Goal: Information Seeking & Learning: Learn about a topic

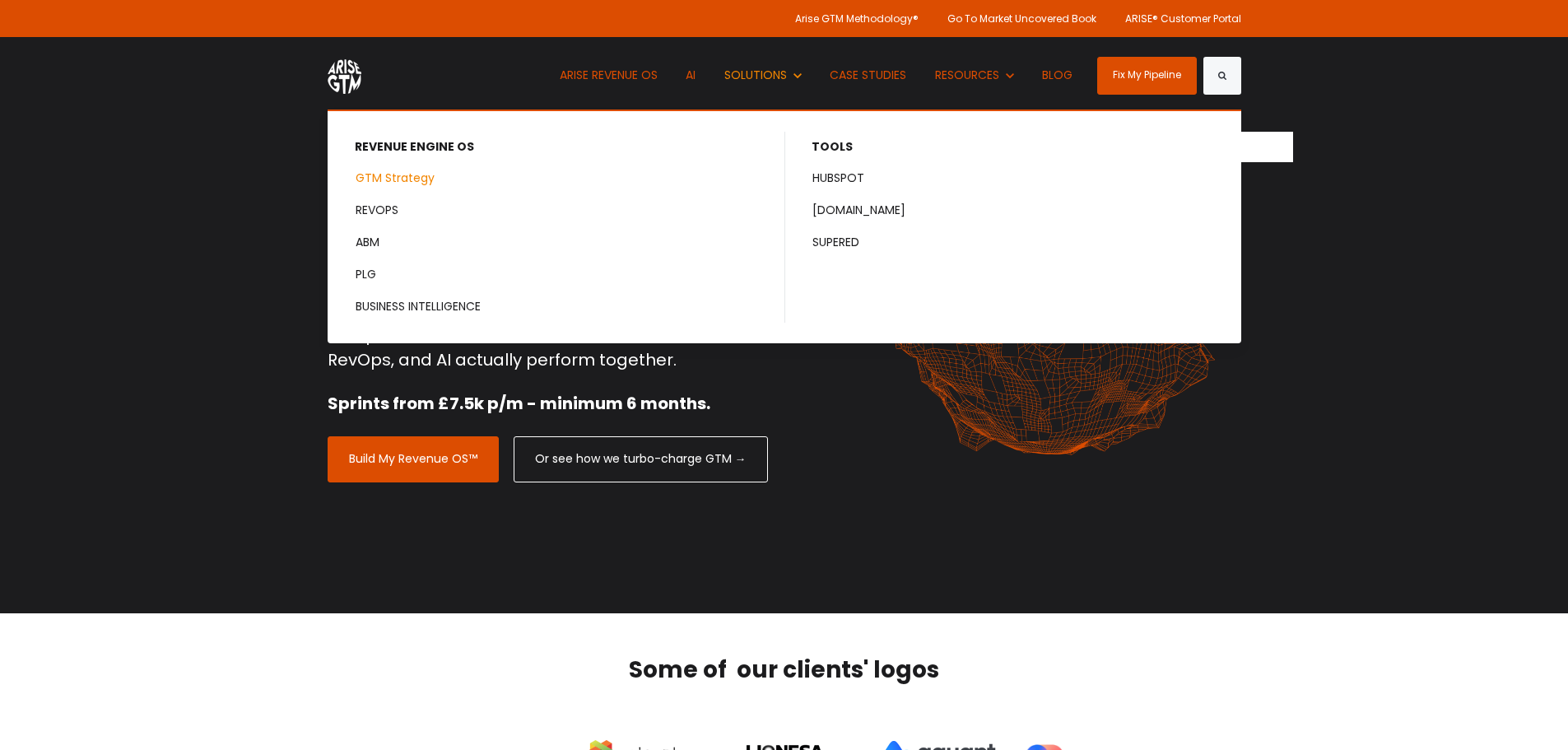
click at [419, 174] on link "GTM Strategy" at bounding box center [556, 178] width 455 height 31
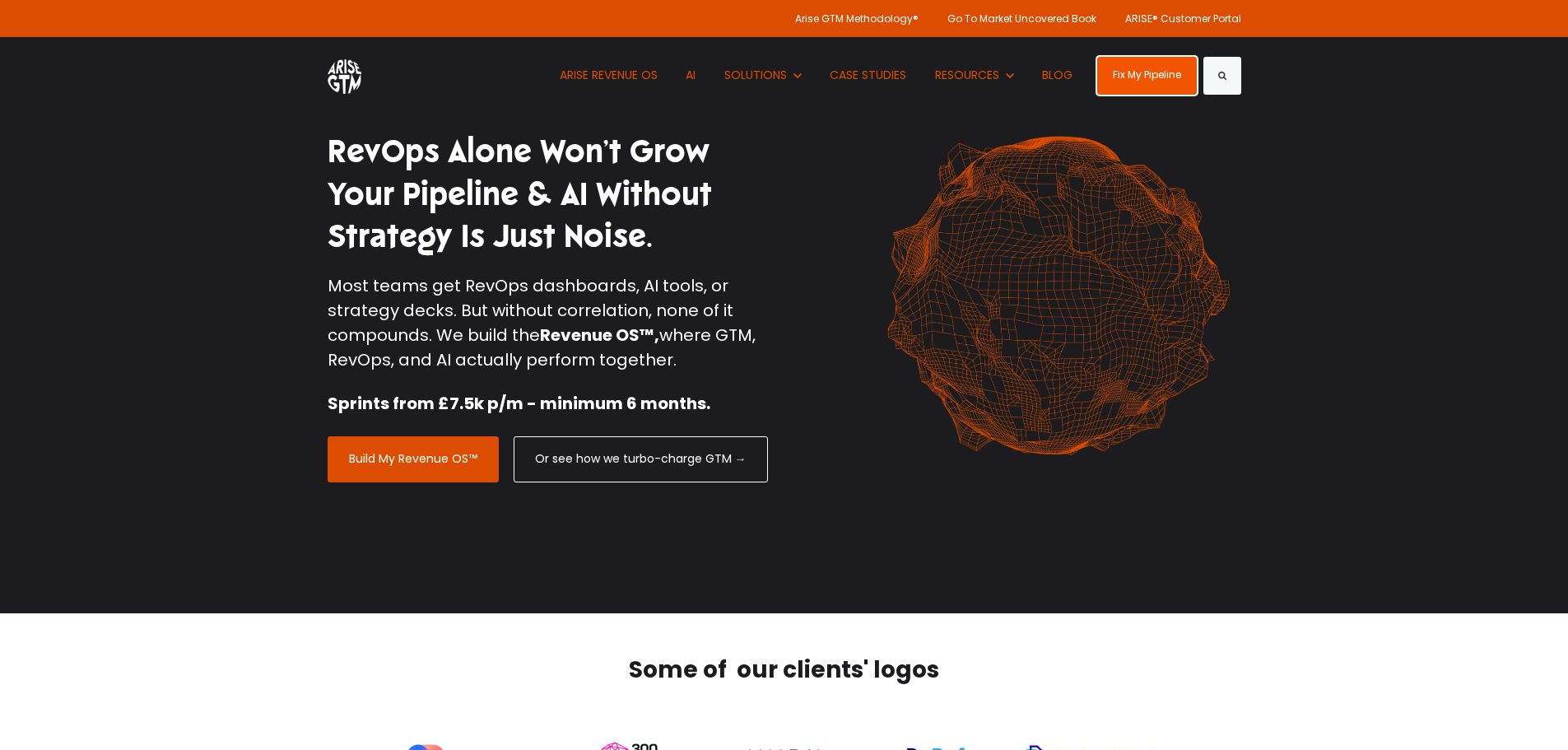
click at [1166, 68] on link "Fix My Pipeline" at bounding box center [1147, 76] width 99 height 38
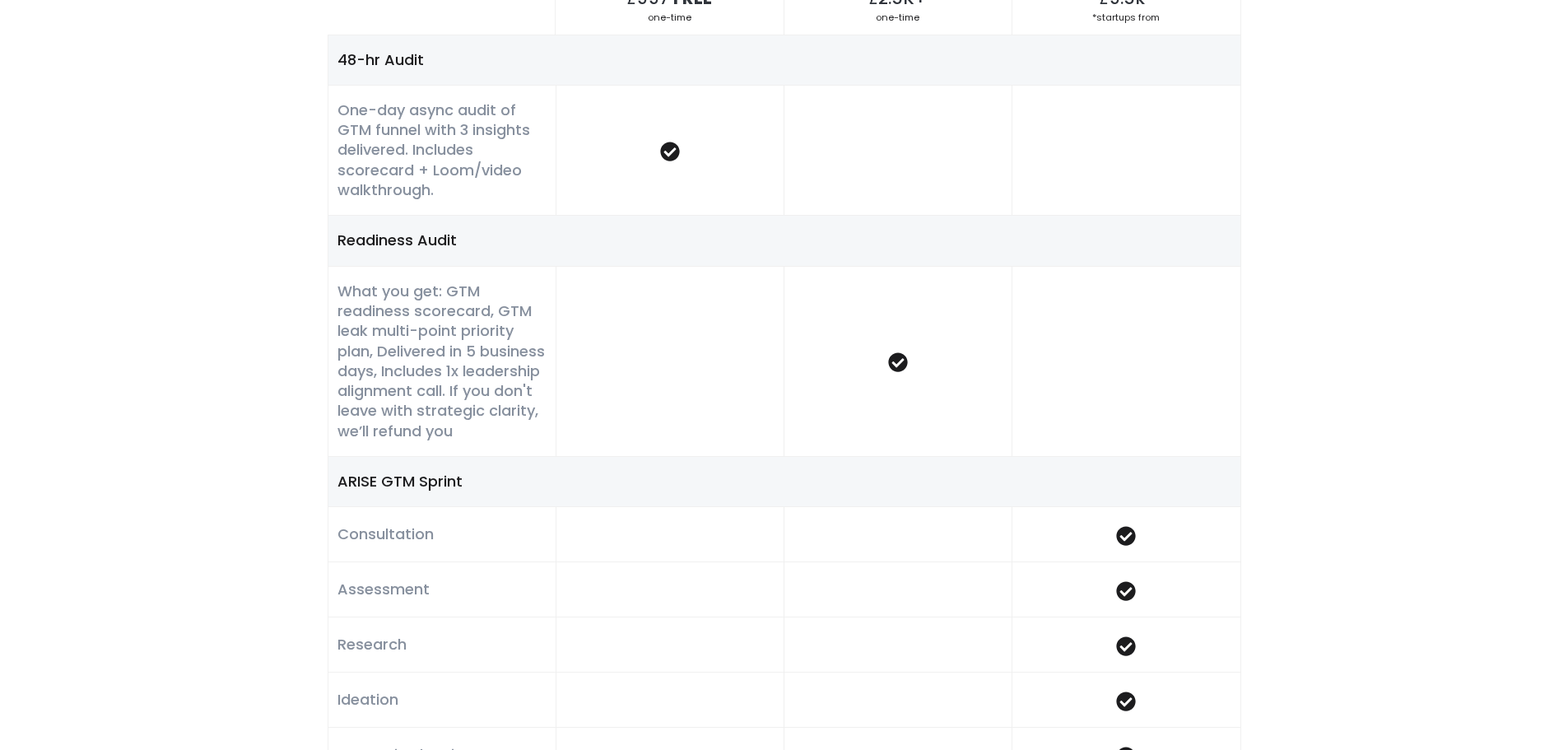
scroll to position [1234, 0]
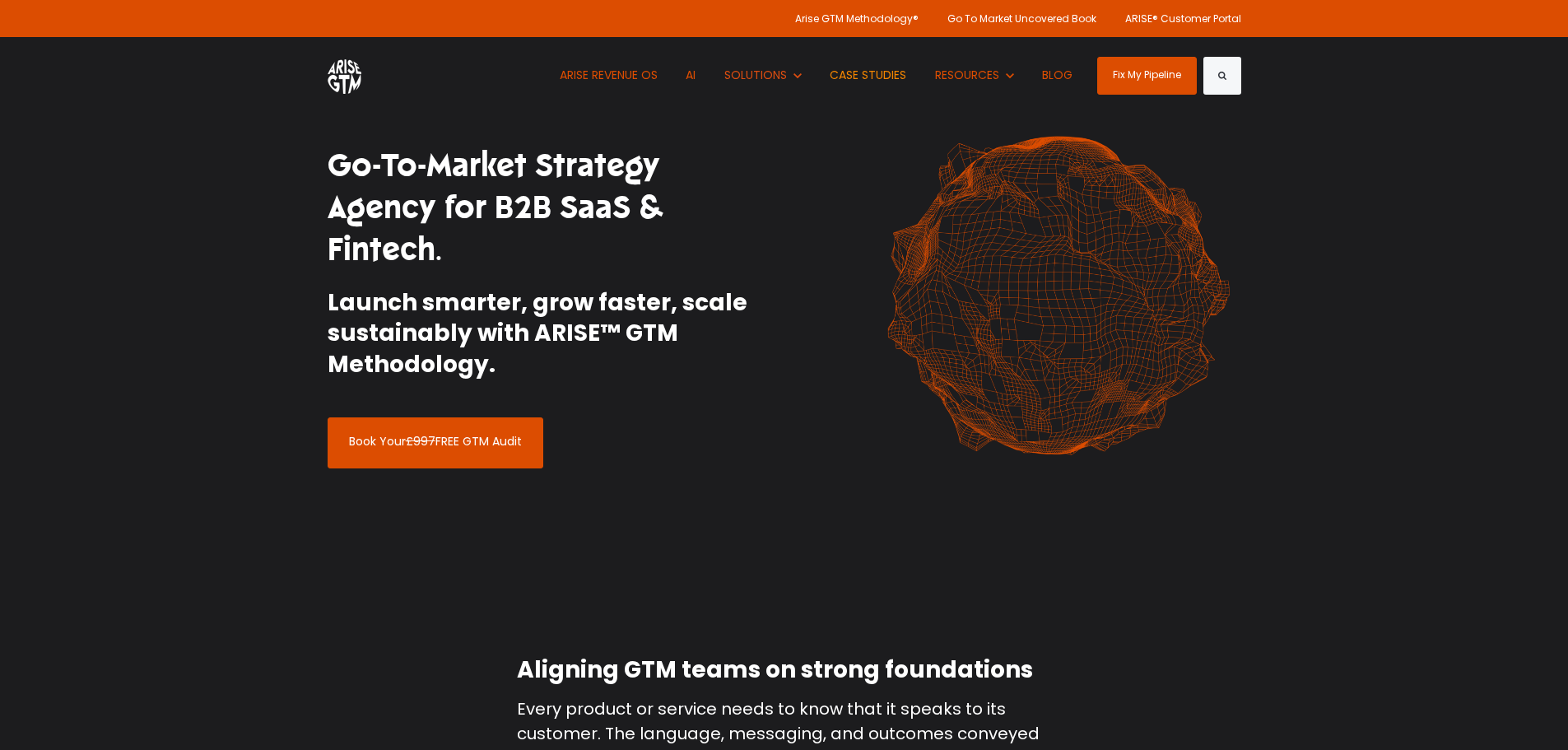
click at [866, 78] on link "CASE STUDIES" at bounding box center [868, 75] width 101 height 77
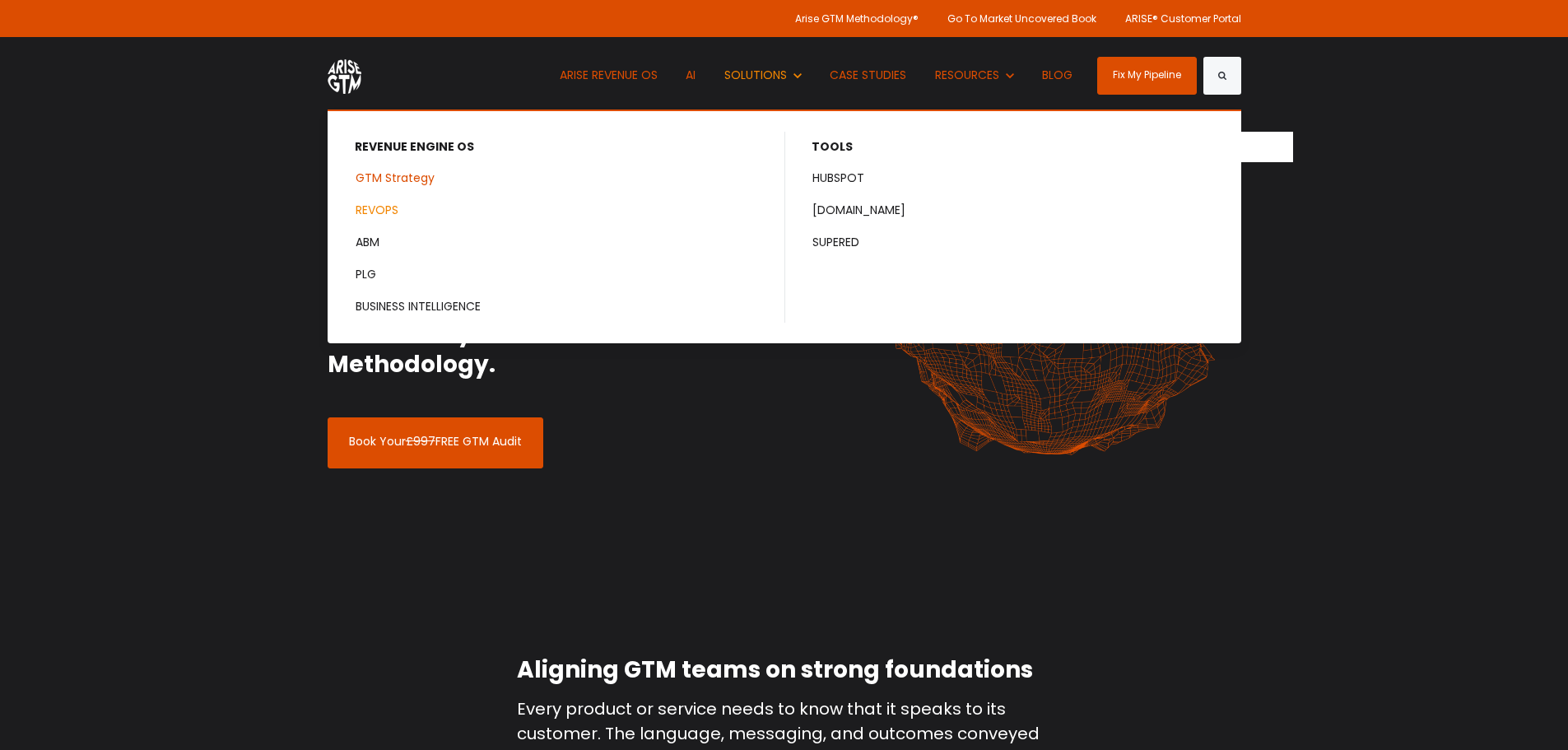
click at [377, 204] on link "REVOPS" at bounding box center [556, 210] width 455 height 31
